Goal: Task Accomplishment & Management: Use online tool/utility

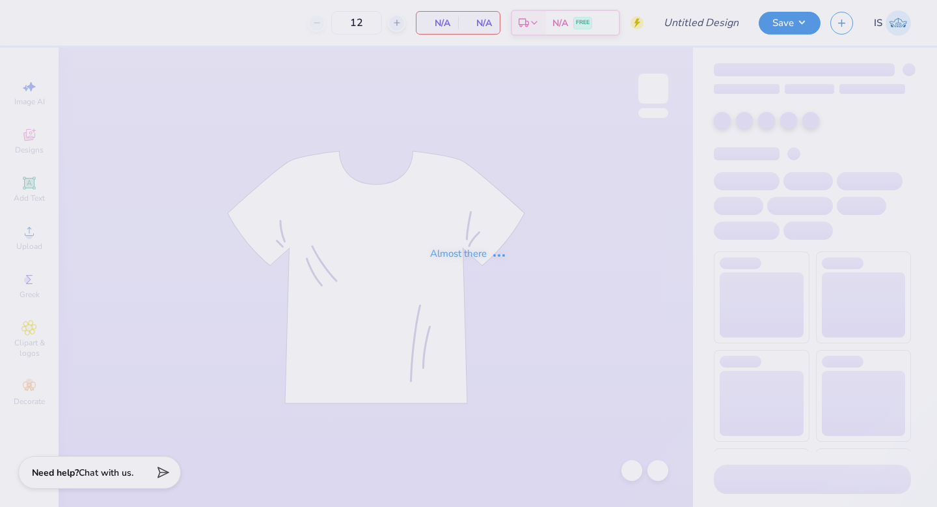
type input "Buff Bowl 2025 - Design 6"
type input "125"
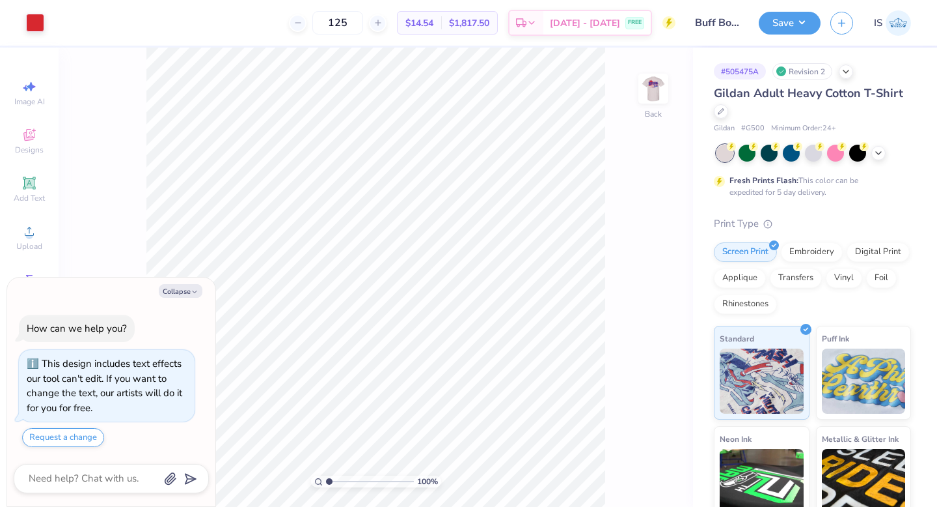
click at [174, 298] on div "Collapse How can we help you? This design includes text effects our tool can't …" at bounding box center [111, 391] width 208 height 229
click at [176, 287] on button "Collapse" at bounding box center [181, 291] width 44 height 14
type textarea "x"
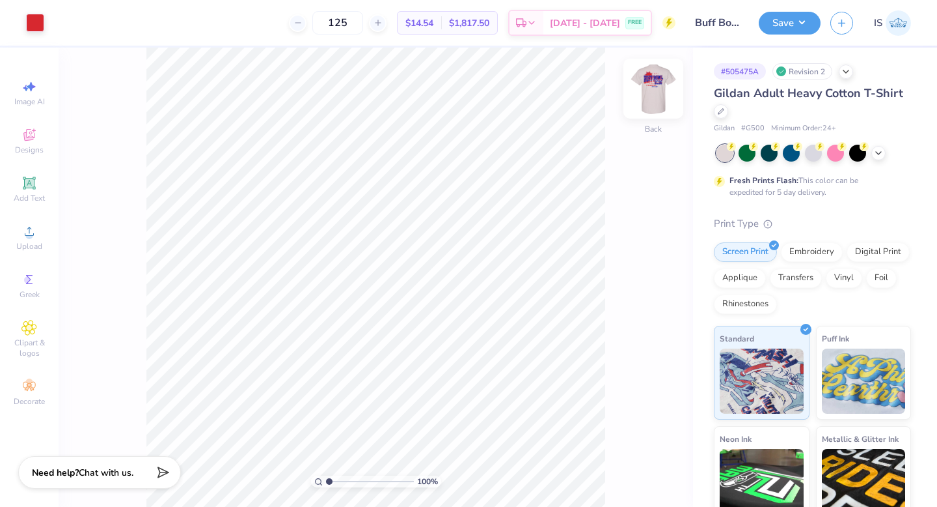
click at [648, 87] on img at bounding box center [654, 88] width 52 height 52
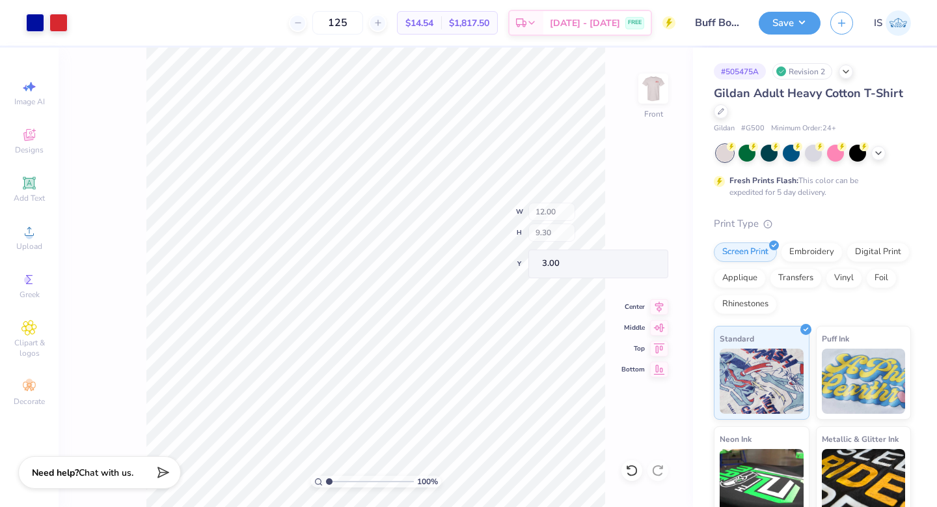
type input "1.08"
type input "0.55"
type input "17.62"
type input "1.06"
type input "0.57"
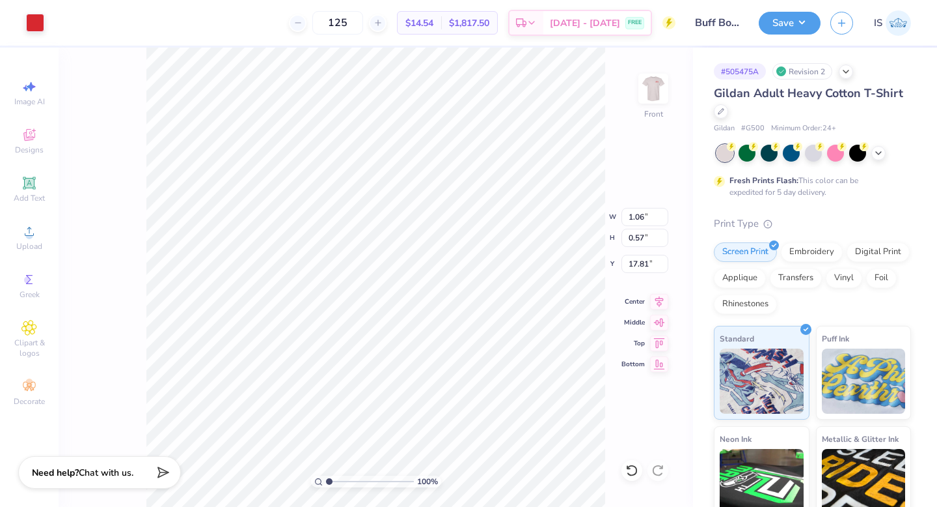
type input "5.36"
drag, startPoint x: 329, startPoint y: 481, endPoint x: 347, endPoint y: 482, distance: 18.2
type input "3.09"
click at [347, 482] on input "range" at bounding box center [370, 481] width 88 height 12
type input "5.65"
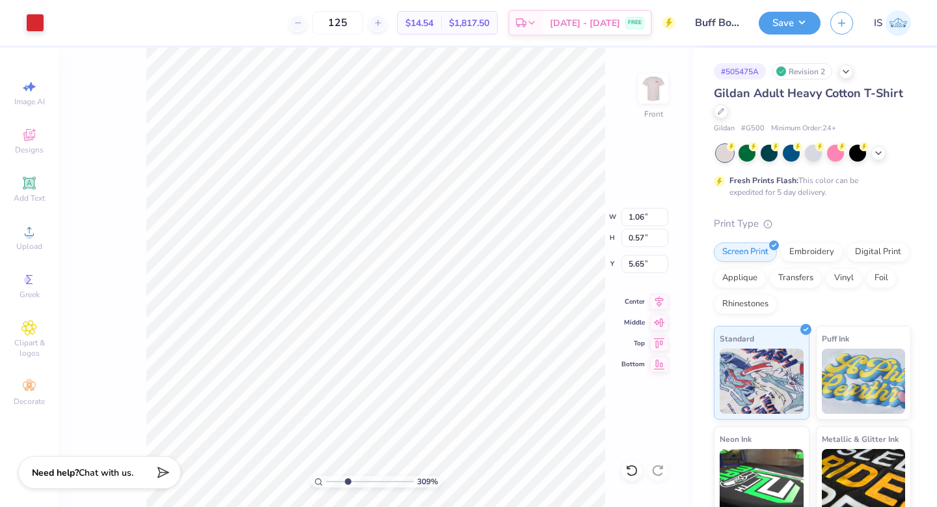
type input "1.03"
type input "5.58"
type input "5.60"
type input "6.84"
type input "3.99"
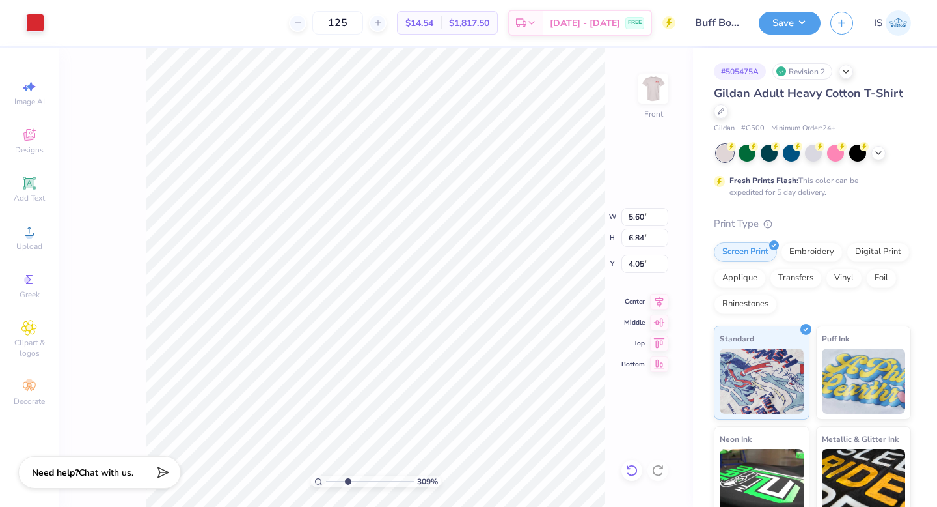
click at [625, 466] on div at bounding box center [632, 470] width 21 height 21
type input "3.99"
type input "1.03"
type input "0.57"
type input "5.58"
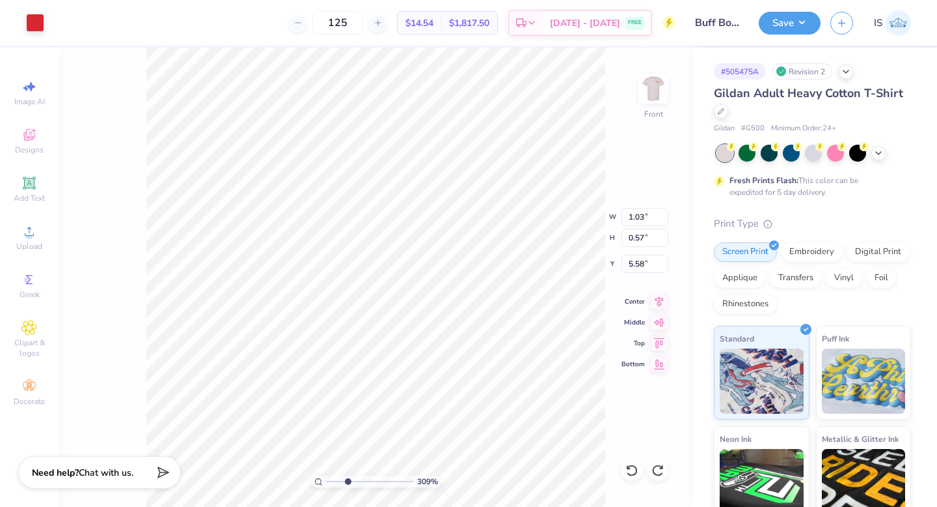
type input "5.60"
type input "6.84"
type input "3.99"
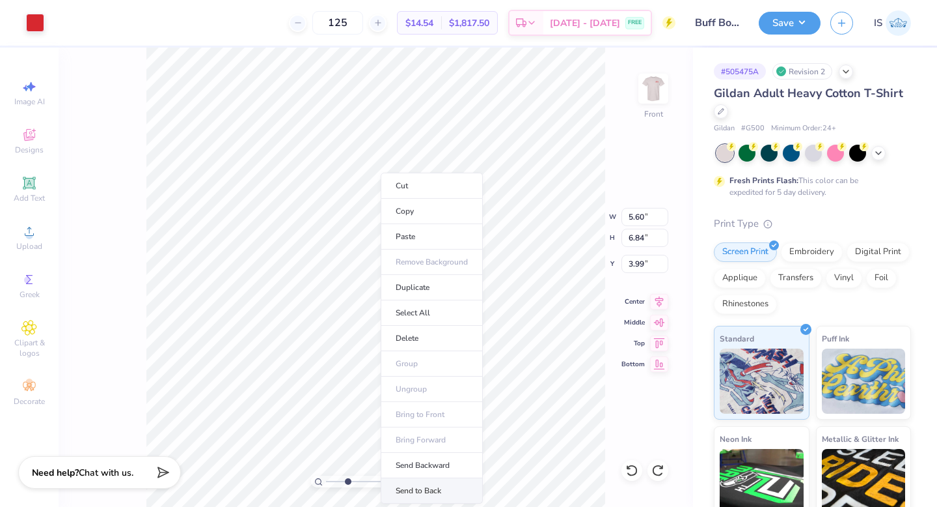
click at [412, 484] on li "Send to Back" at bounding box center [432, 490] width 102 height 25
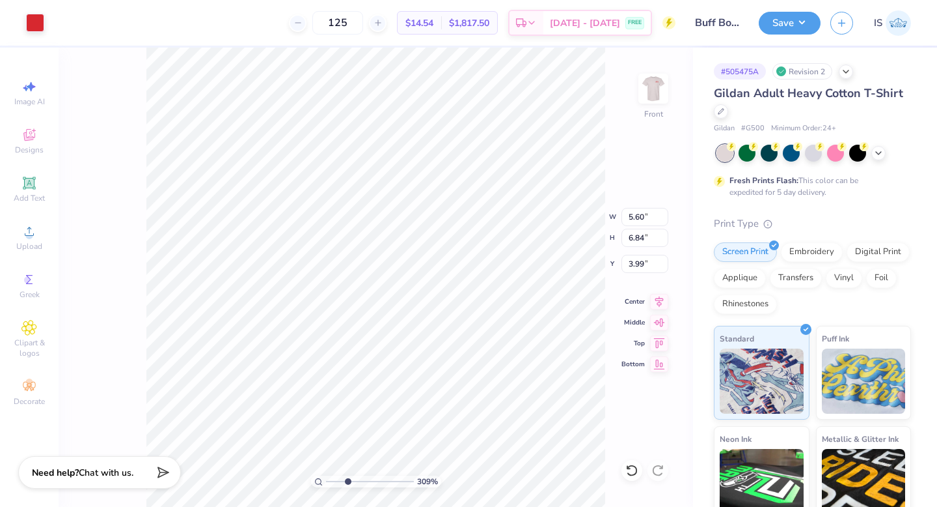
type input "1.03"
type input "0.57"
type input "5.58"
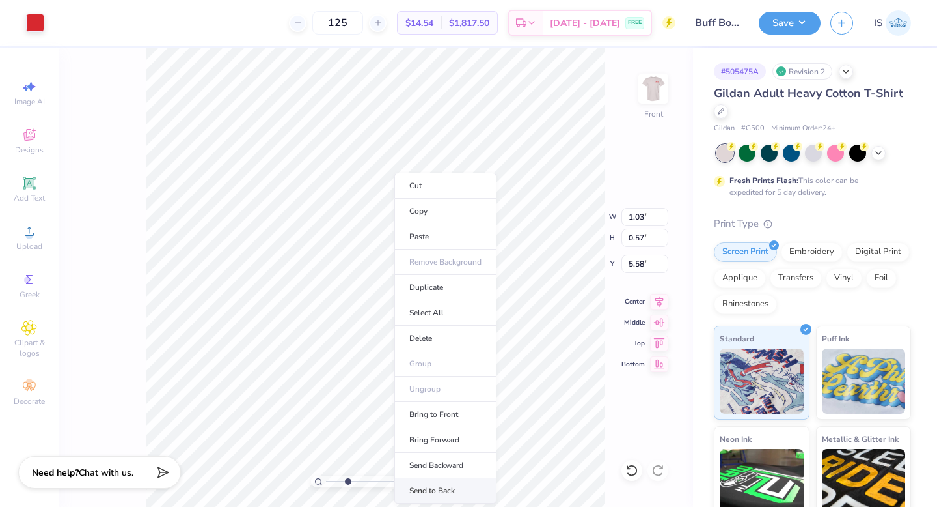
click at [441, 484] on li "Send to Back" at bounding box center [446, 490] width 102 height 25
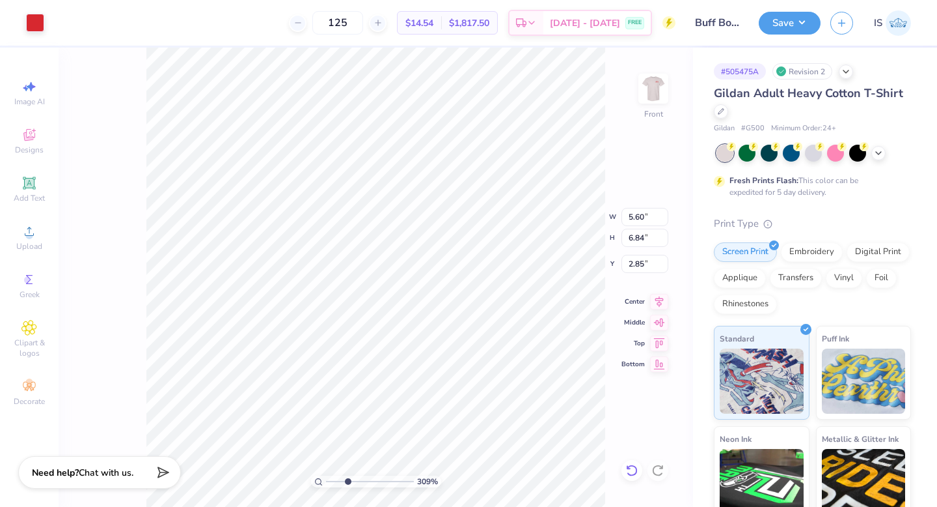
click at [629, 468] on icon at bounding box center [629, 466] width 3 height 3
type input "3.99"
click at [629, 468] on icon at bounding box center [629, 466] width 3 height 3
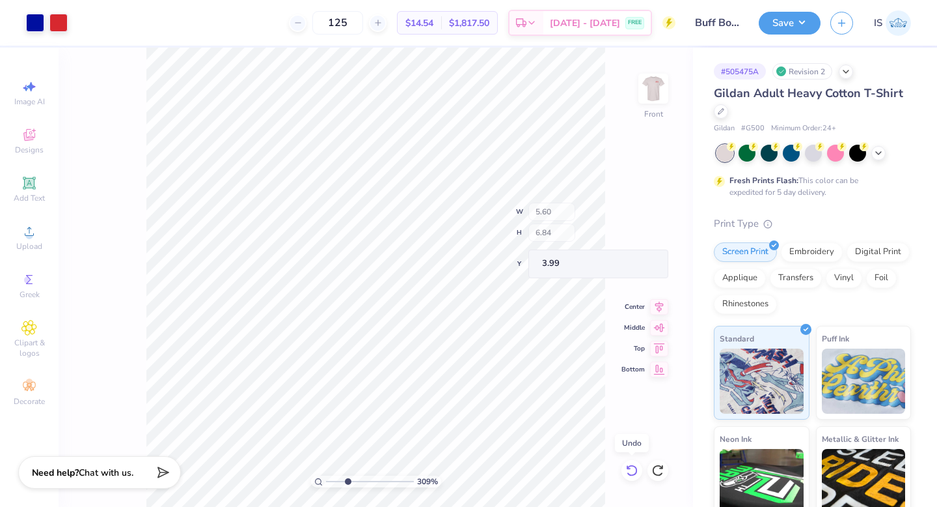
click at [629, 468] on icon at bounding box center [629, 466] width 3 height 3
type input "1.12"
type input "3.33"
type input "5.95"
click at [629, 468] on icon at bounding box center [629, 466] width 3 height 3
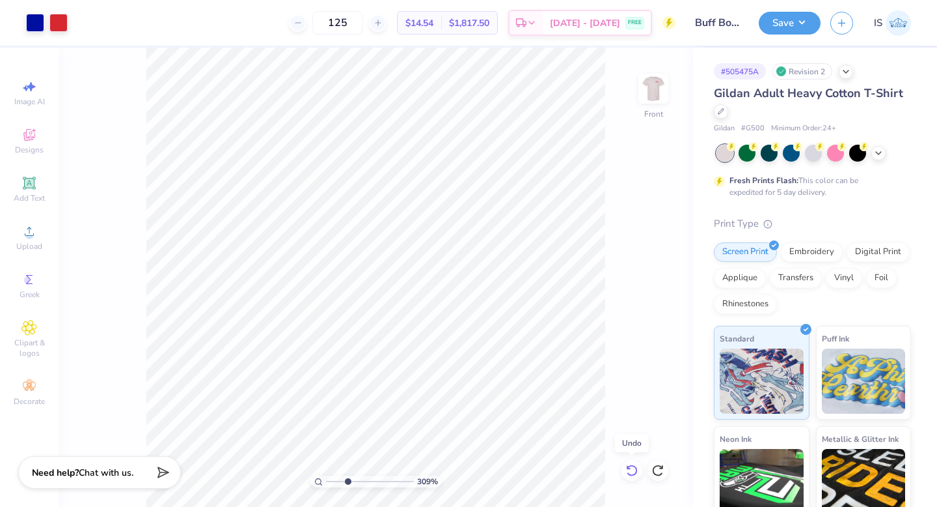
click at [629, 468] on icon at bounding box center [629, 466] width 3 height 3
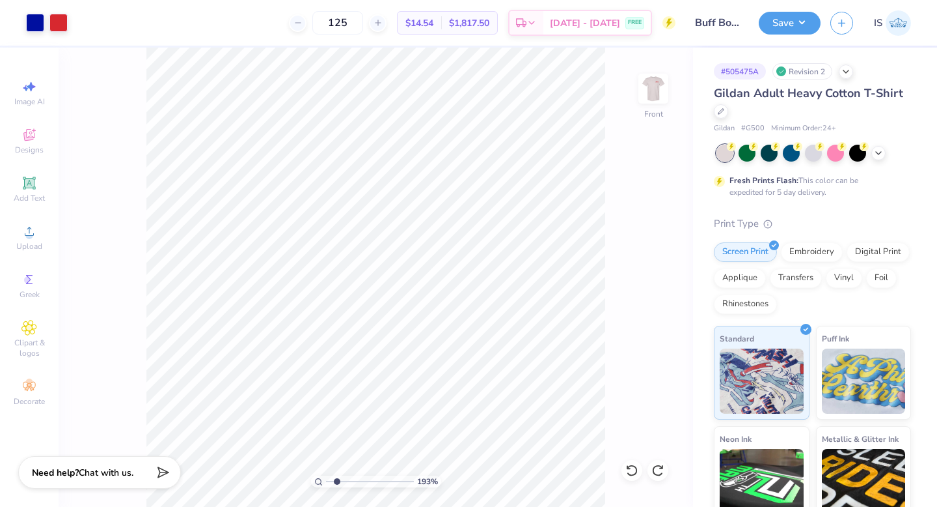
drag, startPoint x: 347, startPoint y: 480, endPoint x: 337, endPoint y: 479, distance: 10.5
click at [337, 479] on input "range" at bounding box center [370, 481] width 88 height 12
click at [660, 469] on icon at bounding box center [658, 470] width 13 height 13
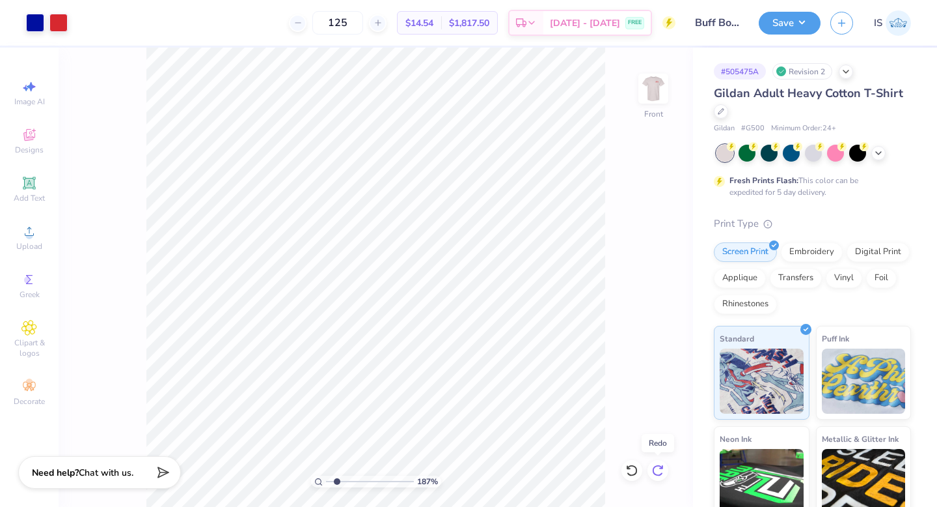
click at [660, 469] on icon at bounding box center [658, 470] width 13 height 13
drag, startPoint x: 337, startPoint y: 483, endPoint x: 355, endPoint y: 484, distance: 18.9
type input "4.08"
click at [355, 484] on input "range" at bounding box center [370, 481] width 88 height 12
type input "5.65"
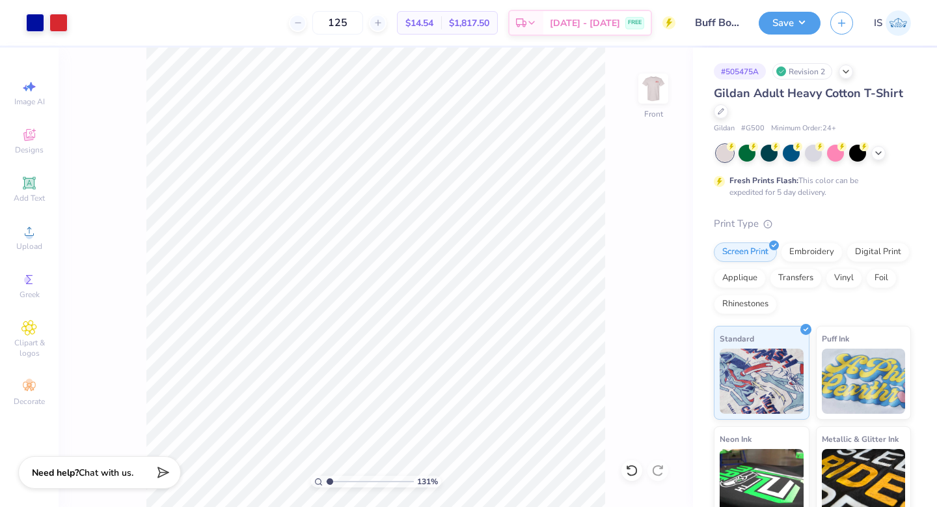
click at [329, 475] on div "131 %" at bounding box center [375, 277] width 459 height 459
drag, startPoint x: 355, startPoint y: 483, endPoint x: 346, endPoint y: 477, distance: 11.4
click at [346, 477] on div "111 %" at bounding box center [375, 277] width 459 height 459
drag, startPoint x: 327, startPoint y: 478, endPoint x: 339, endPoint y: 483, distance: 12.2
type input "2.39"
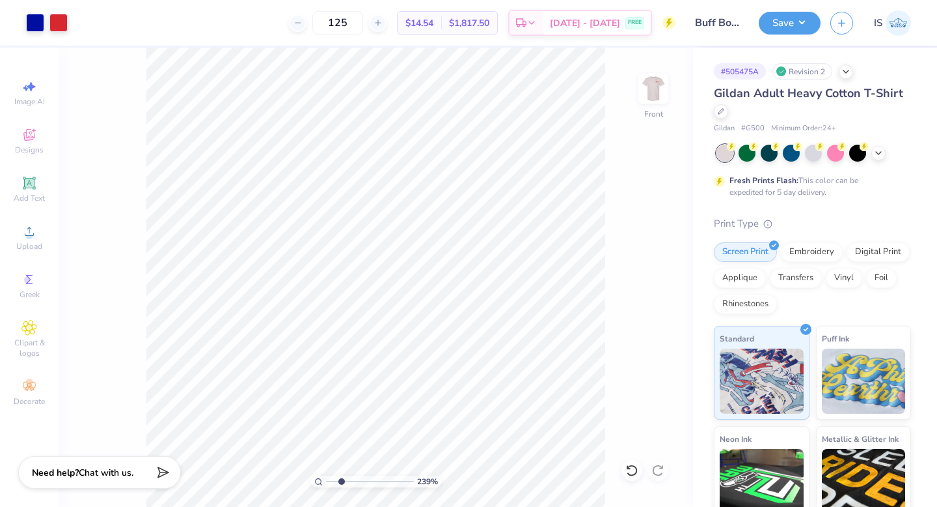
click at [341, 484] on input "range" at bounding box center [370, 481] width 88 height 12
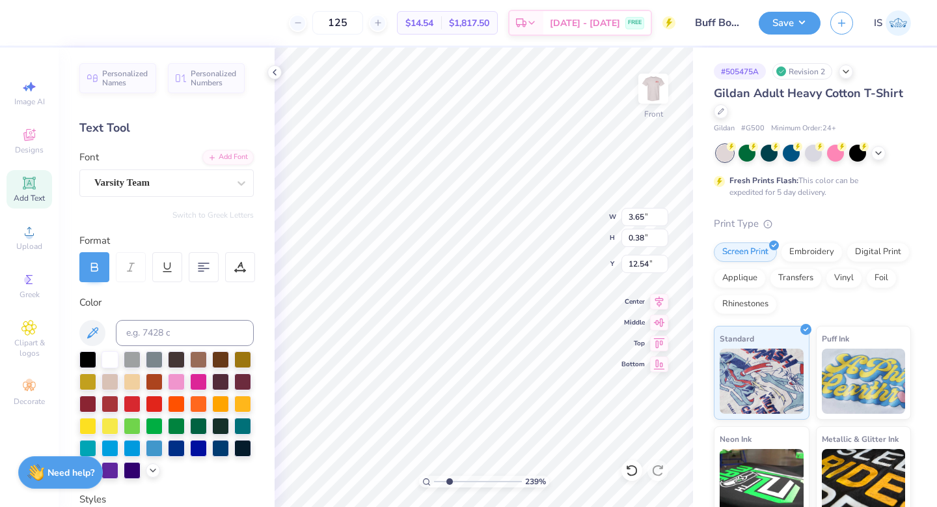
type input "11.92"
click at [276, 73] on icon at bounding box center [275, 72] width 10 height 10
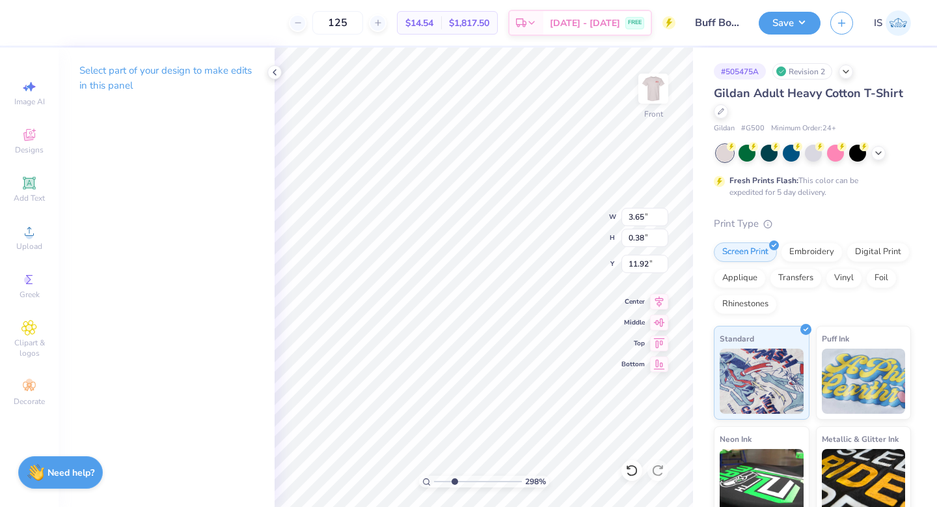
drag, startPoint x: 437, startPoint y: 481, endPoint x: 454, endPoint y: 482, distance: 17.6
type input "2.98"
click at [454, 482] on input "range" at bounding box center [478, 481] width 88 height 12
type input "12.45"
drag, startPoint x: 456, startPoint y: 480, endPoint x: 429, endPoint y: 478, distance: 26.8
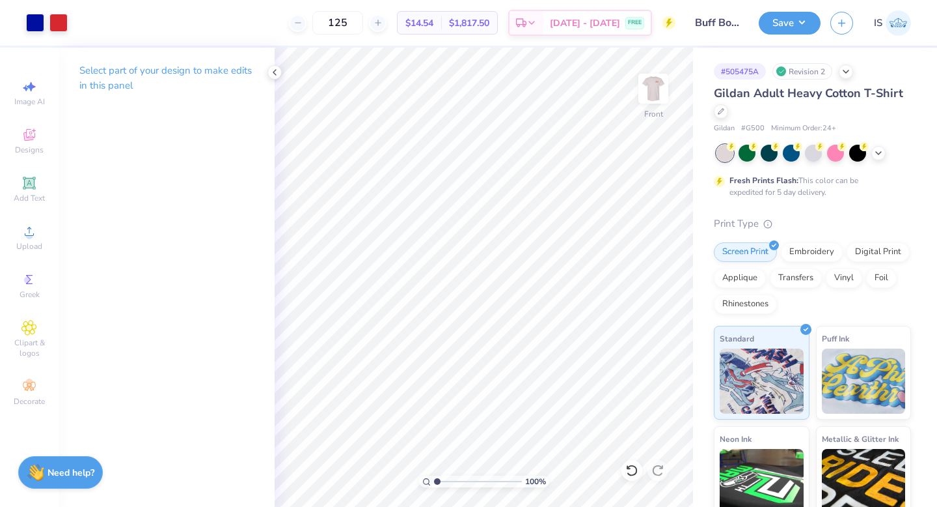
click at [434, 479] on input "range" at bounding box center [478, 481] width 88 height 12
drag, startPoint x: 437, startPoint y: 481, endPoint x: 459, endPoint y: 482, distance: 21.5
type input "3.55"
click at [459, 482] on input "range" at bounding box center [478, 481] width 88 height 12
type input "12.46"
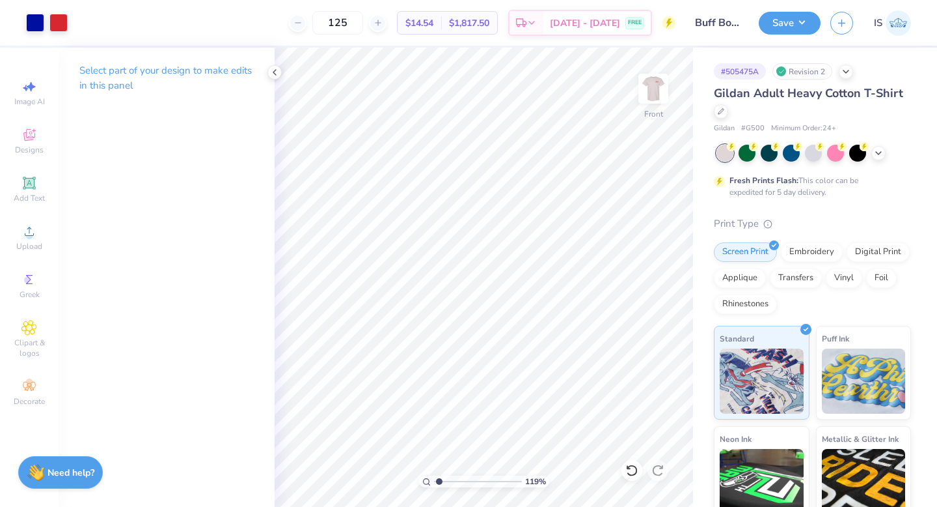
type input "1.24"
drag, startPoint x: 456, startPoint y: 480, endPoint x: 439, endPoint y: 475, distance: 18.3
click at [439, 476] on input "range" at bounding box center [478, 481] width 88 height 12
click at [772, 17] on button "Save" at bounding box center [790, 21] width 62 height 23
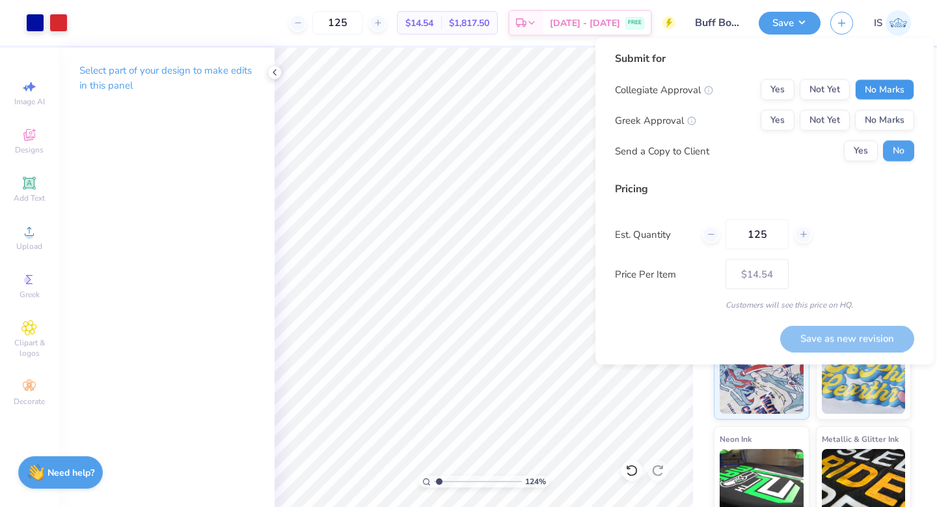
click at [867, 90] on button "No Marks" at bounding box center [884, 89] width 59 height 21
click at [778, 126] on button "Yes" at bounding box center [778, 120] width 34 height 21
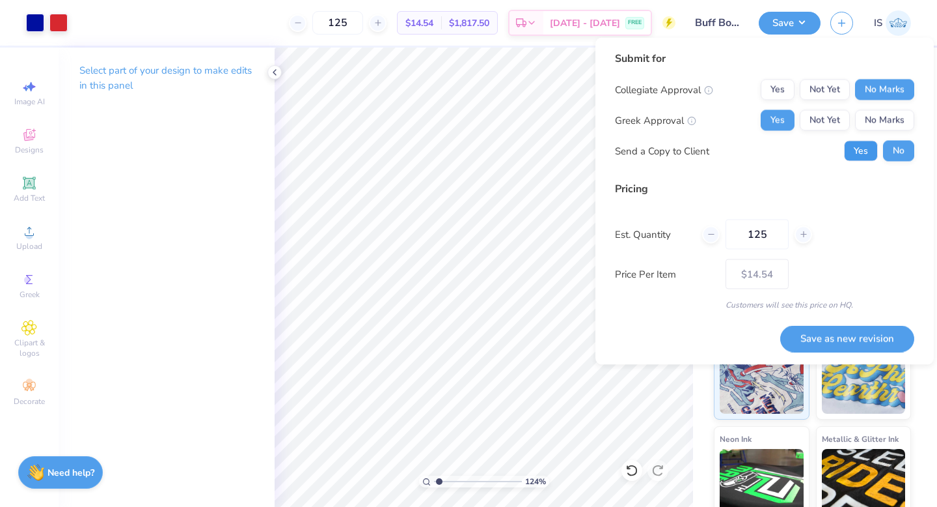
click at [857, 151] on button "Yes" at bounding box center [861, 151] width 34 height 21
click at [822, 334] on button "Save as new revision" at bounding box center [848, 338] width 134 height 27
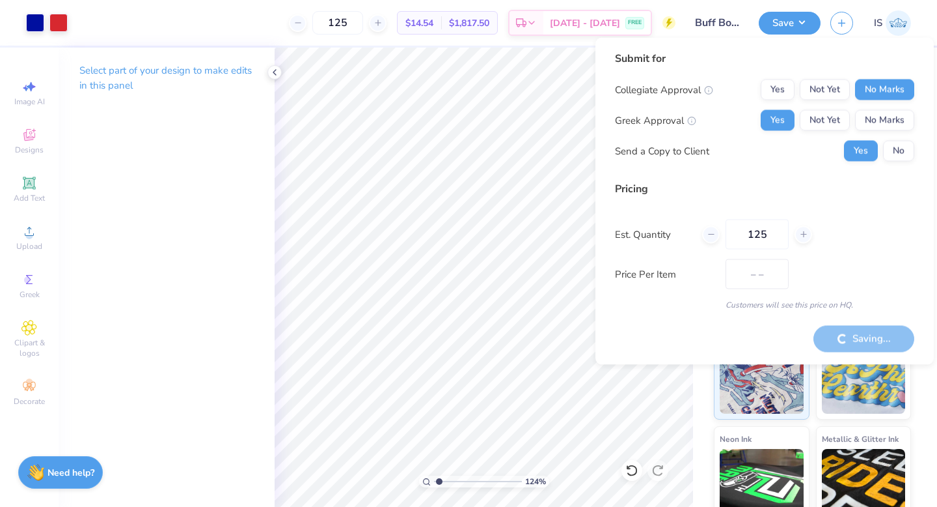
type input "$14.54"
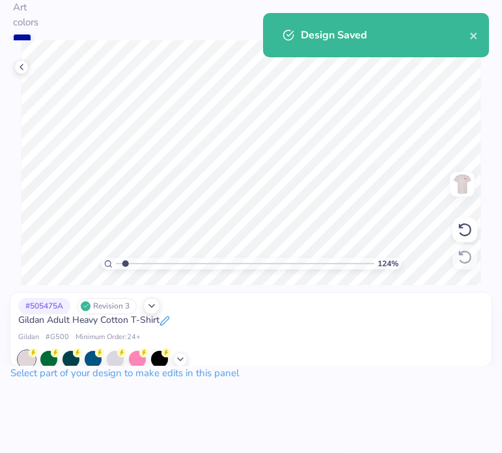
type input "1"
